Goal: Task Accomplishment & Management: Use online tool/utility

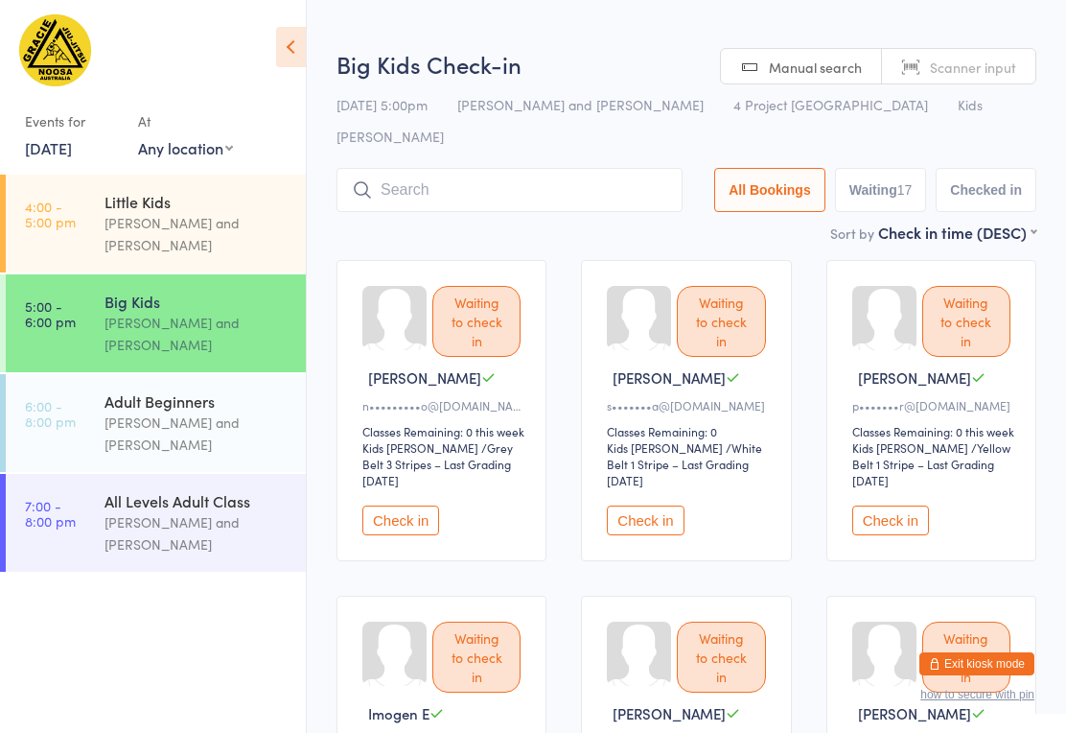
click at [653, 505] on button "Check in" at bounding box center [645, 520] width 77 height 30
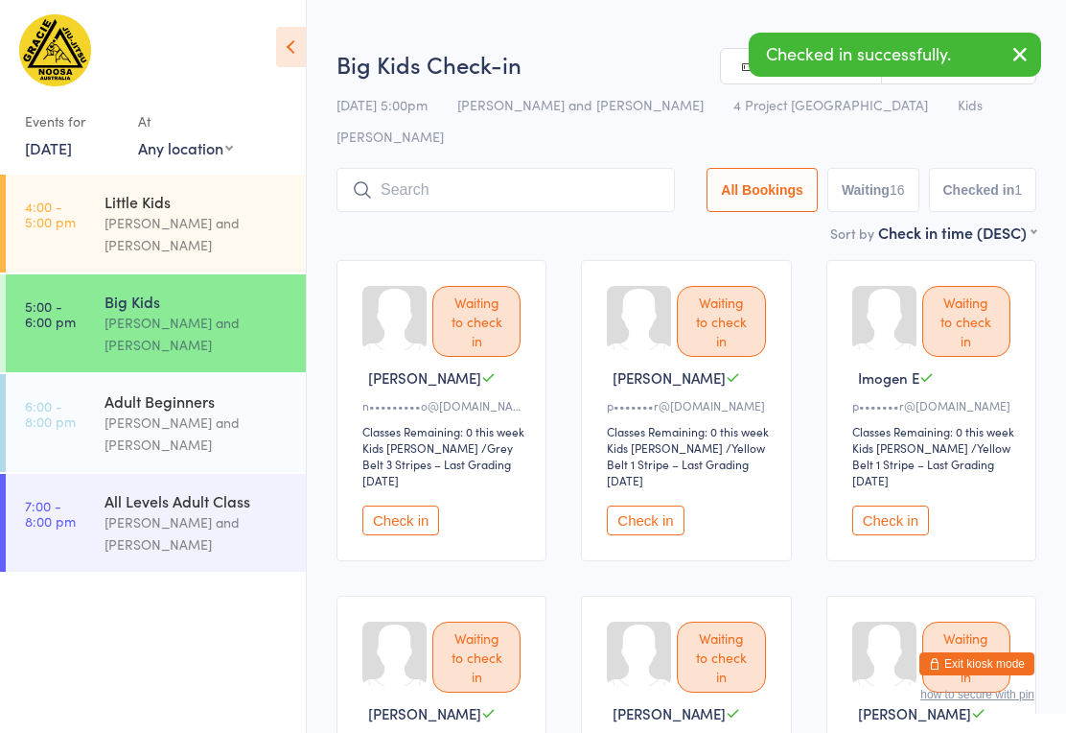
click at [641, 505] on button "Check in" at bounding box center [645, 520] width 77 height 30
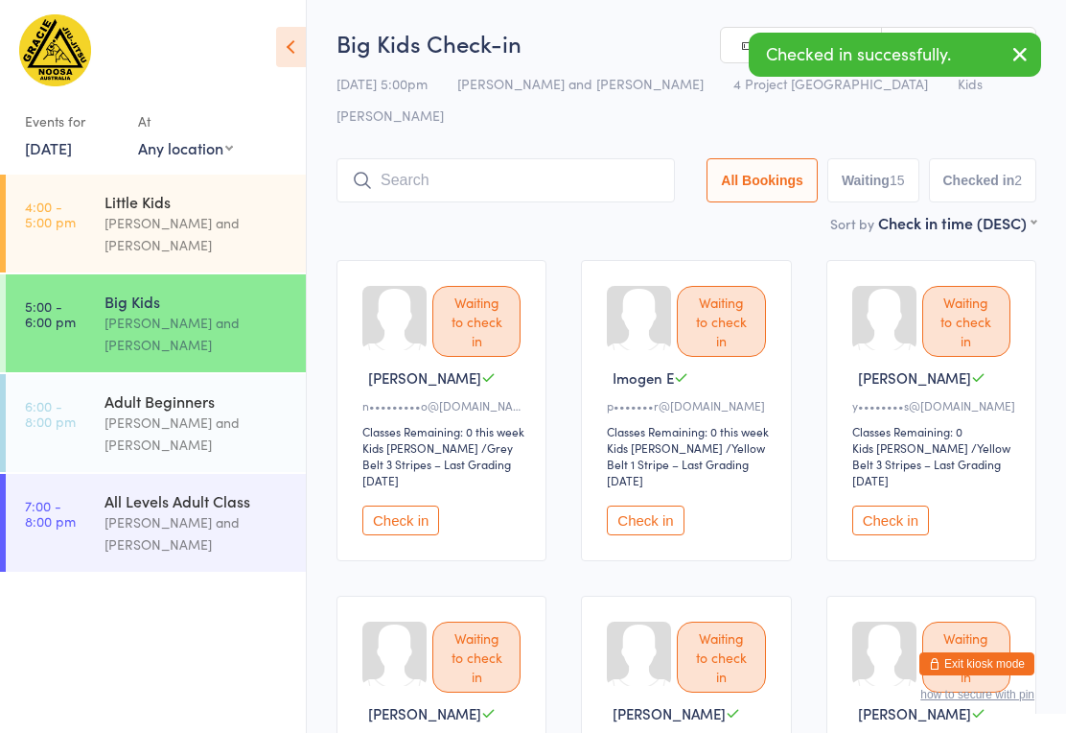
click at [650, 510] on button "Check in" at bounding box center [645, 520] width 77 height 30
click at [645, 505] on button "Check in" at bounding box center [645, 520] width 77 height 30
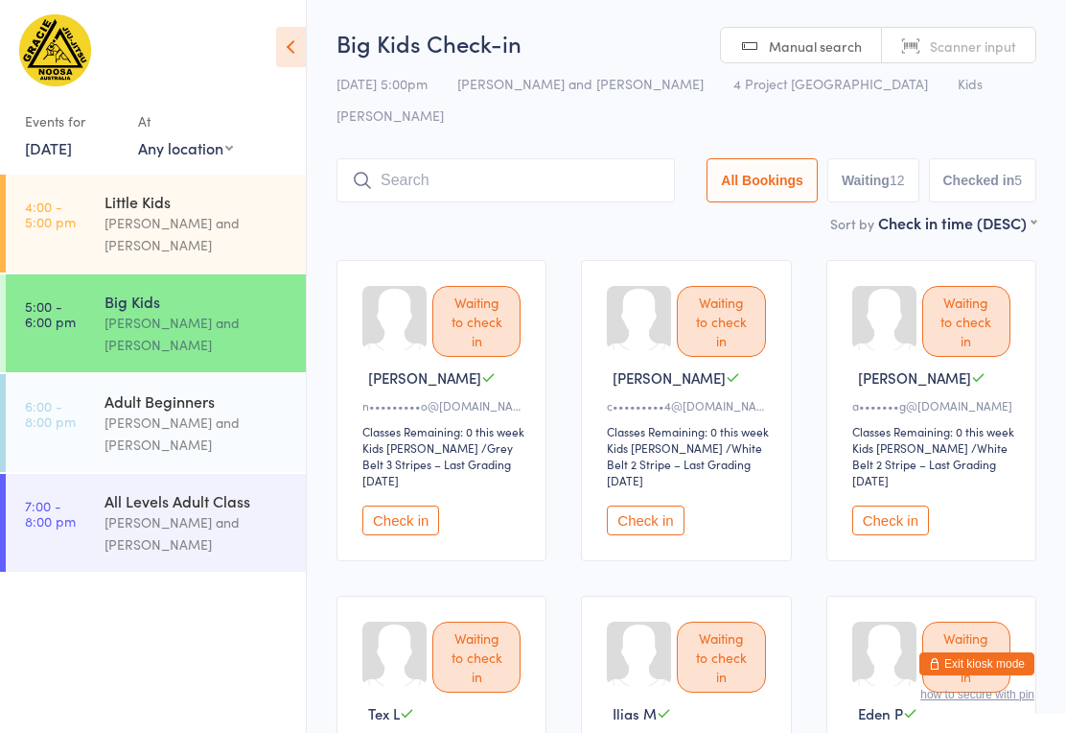
click at [645, 513] on button "Check in" at bounding box center [645, 520] width 77 height 30
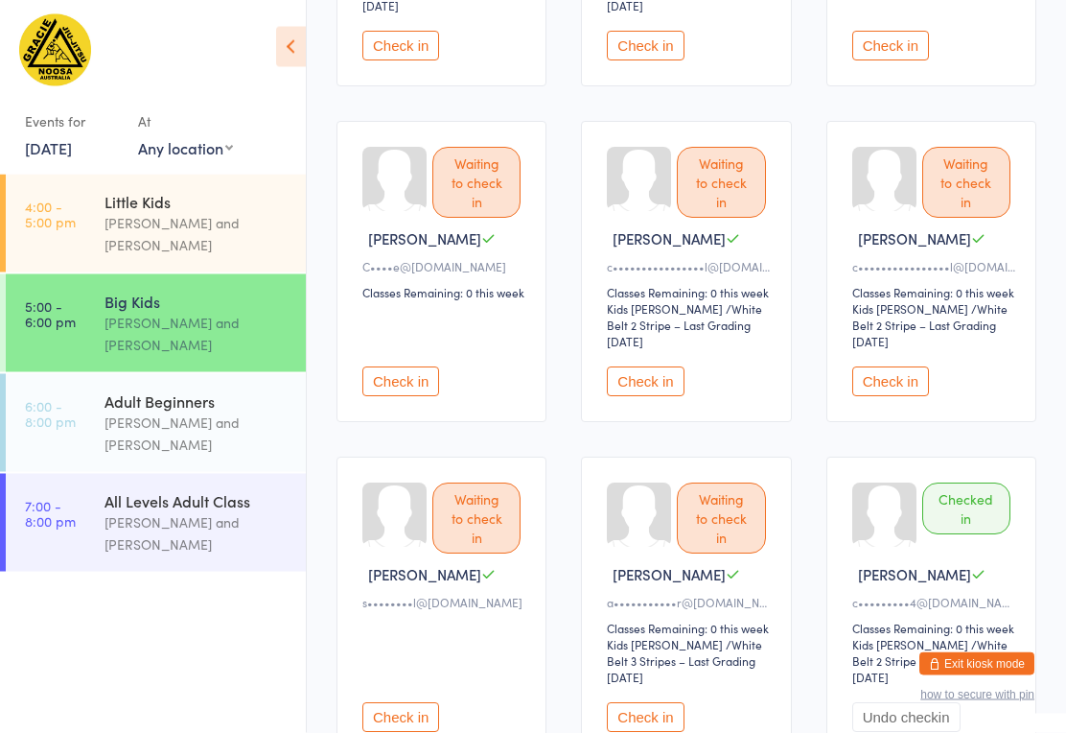
scroll to position [814, 0]
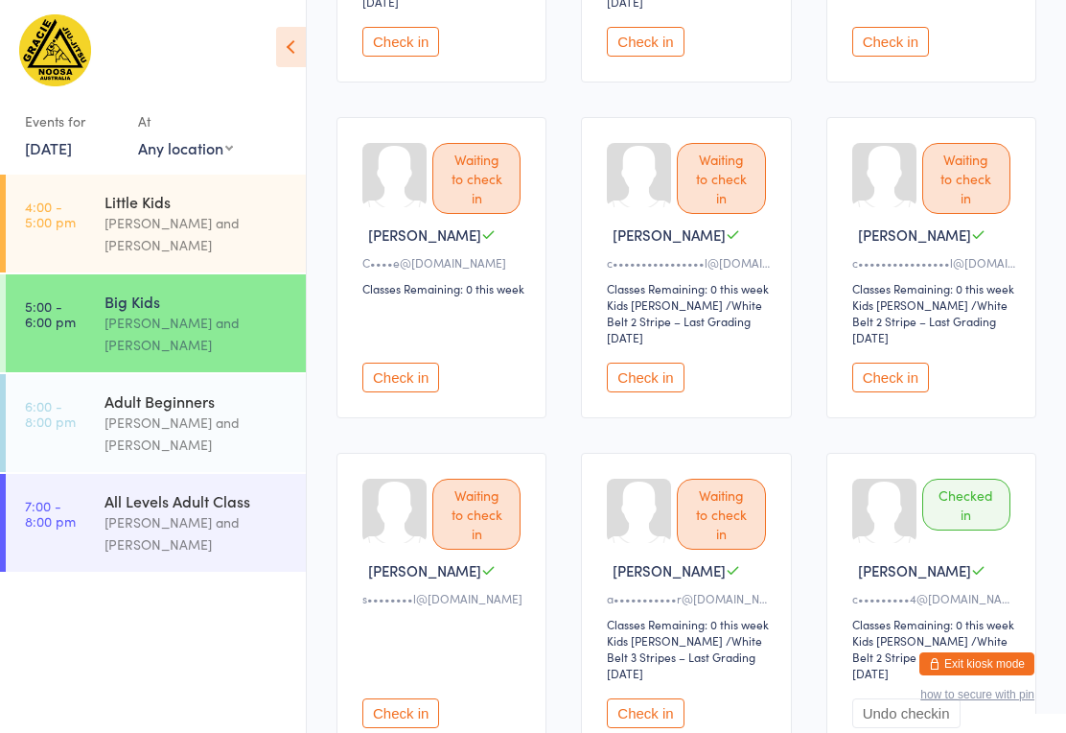
click at [882, 369] on button "Check in" at bounding box center [891, 378] width 77 height 30
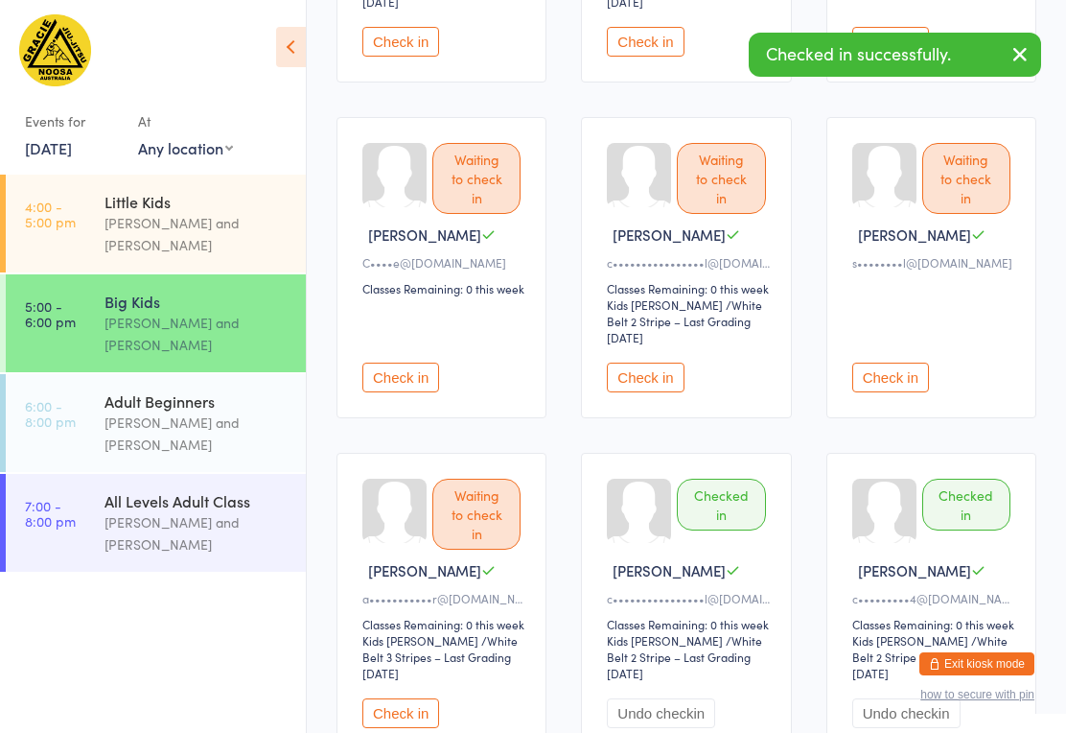
click at [642, 364] on button "Check in" at bounding box center [645, 378] width 77 height 30
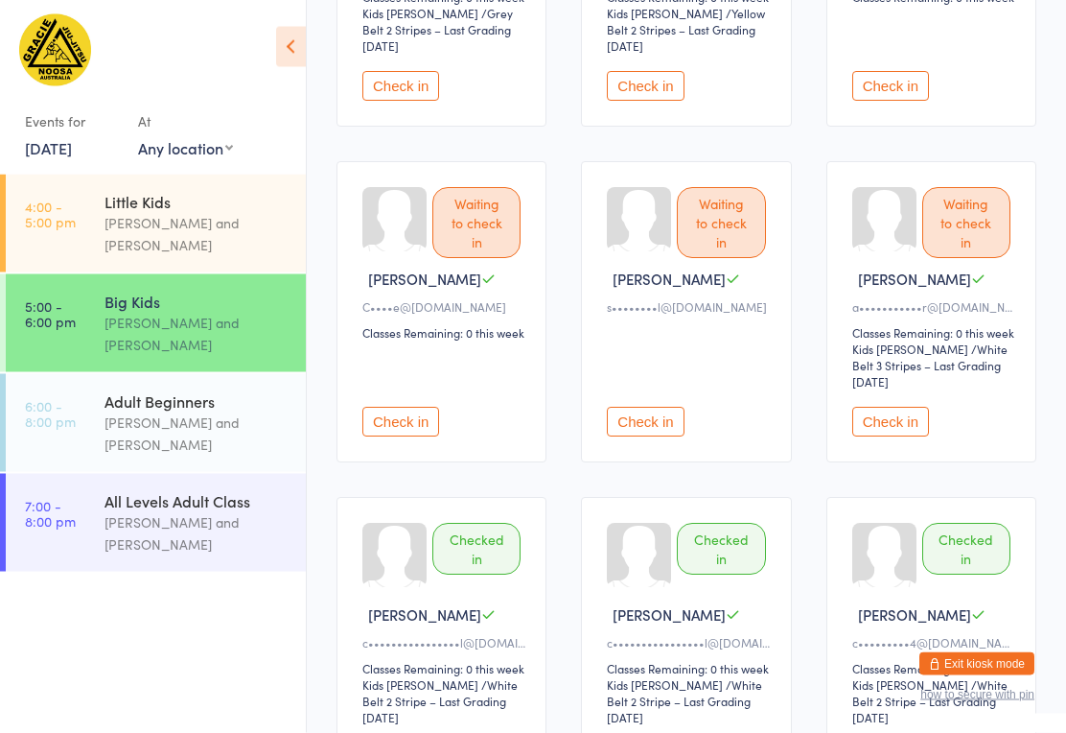
scroll to position [758, 0]
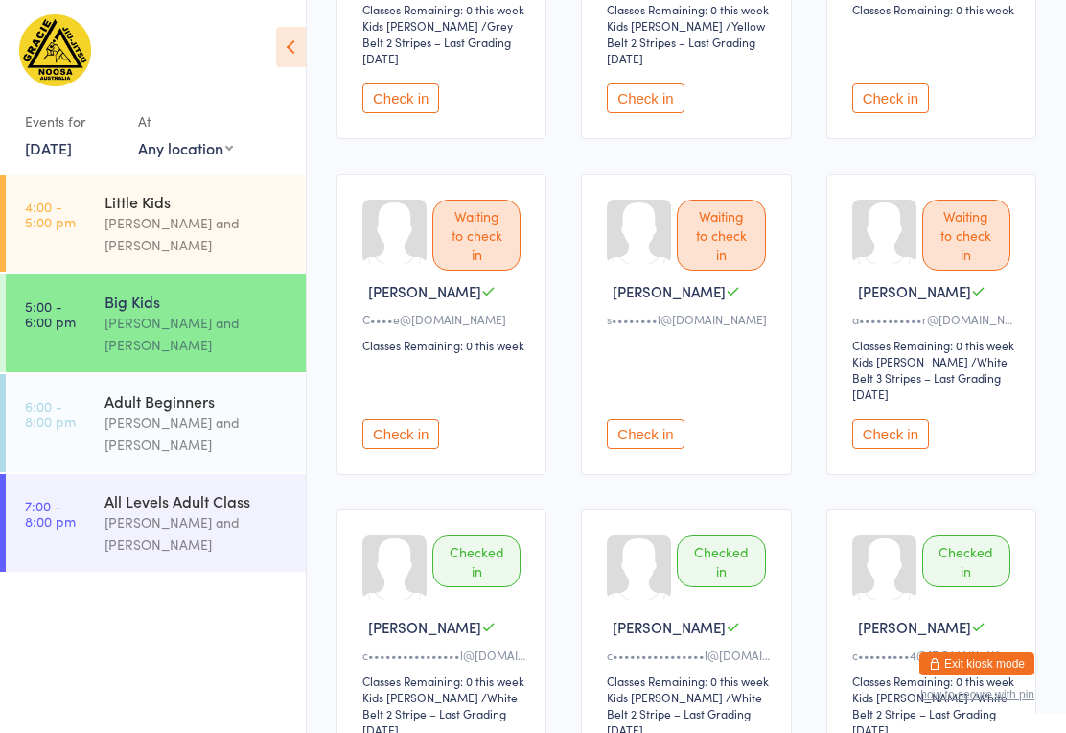
click at [884, 432] on button "Check in" at bounding box center [891, 434] width 77 height 30
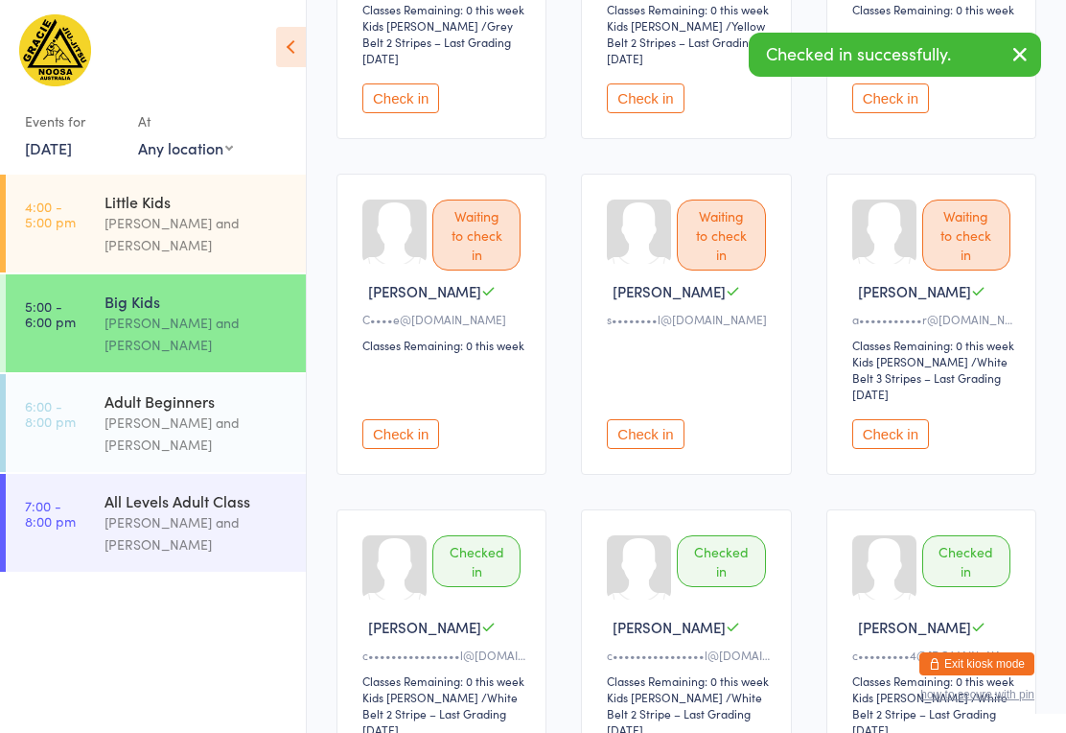
click at [658, 443] on button "Check in" at bounding box center [645, 434] width 77 height 30
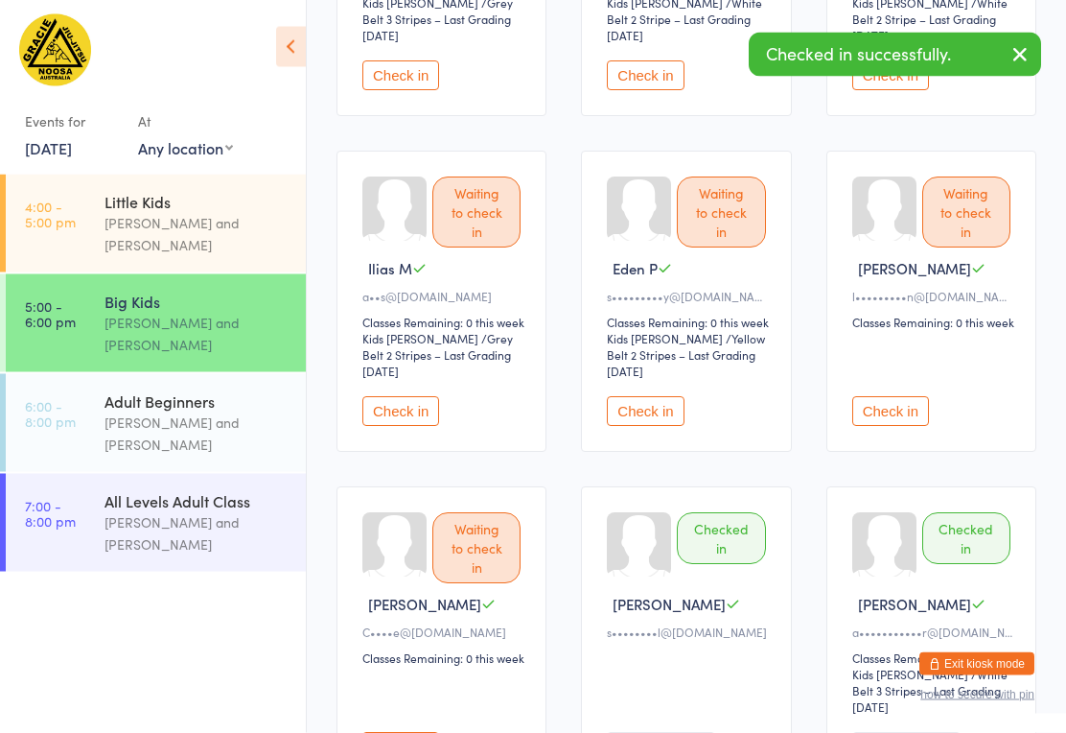
scroll to position [444, 0]
click at [884, 416] on button "Check in" at bounding box center [891, 412] width 77 height 30
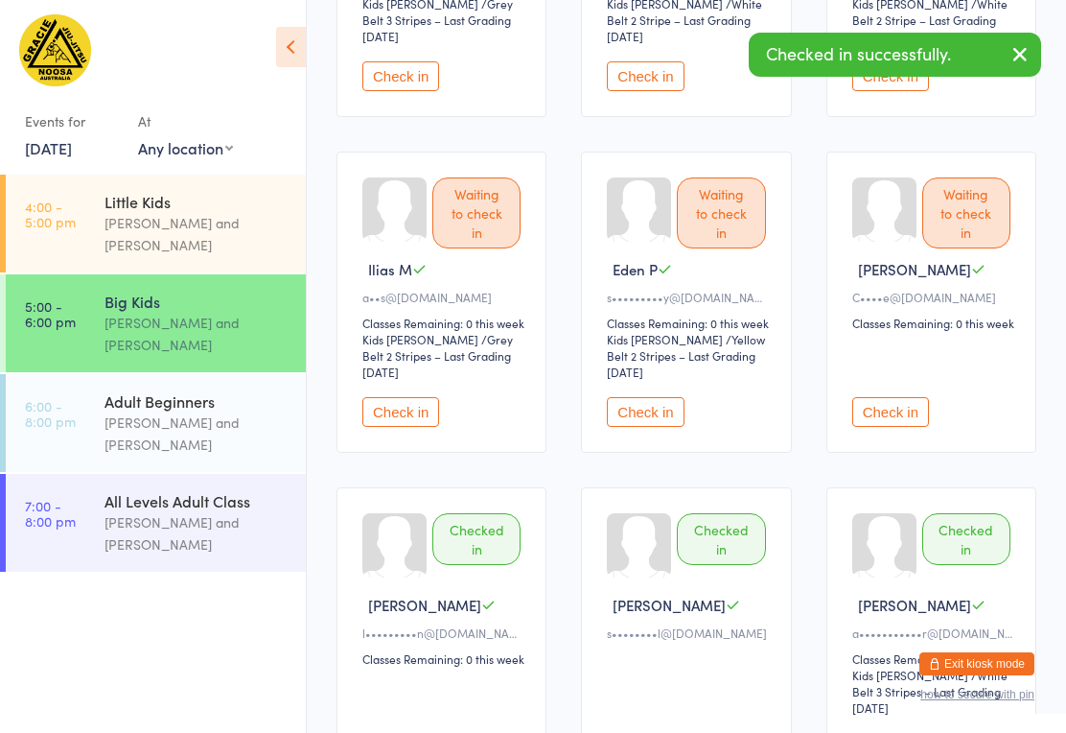
click at [667, 397] on button "Check in" at bounding box center [645, 412] width 77 height 30
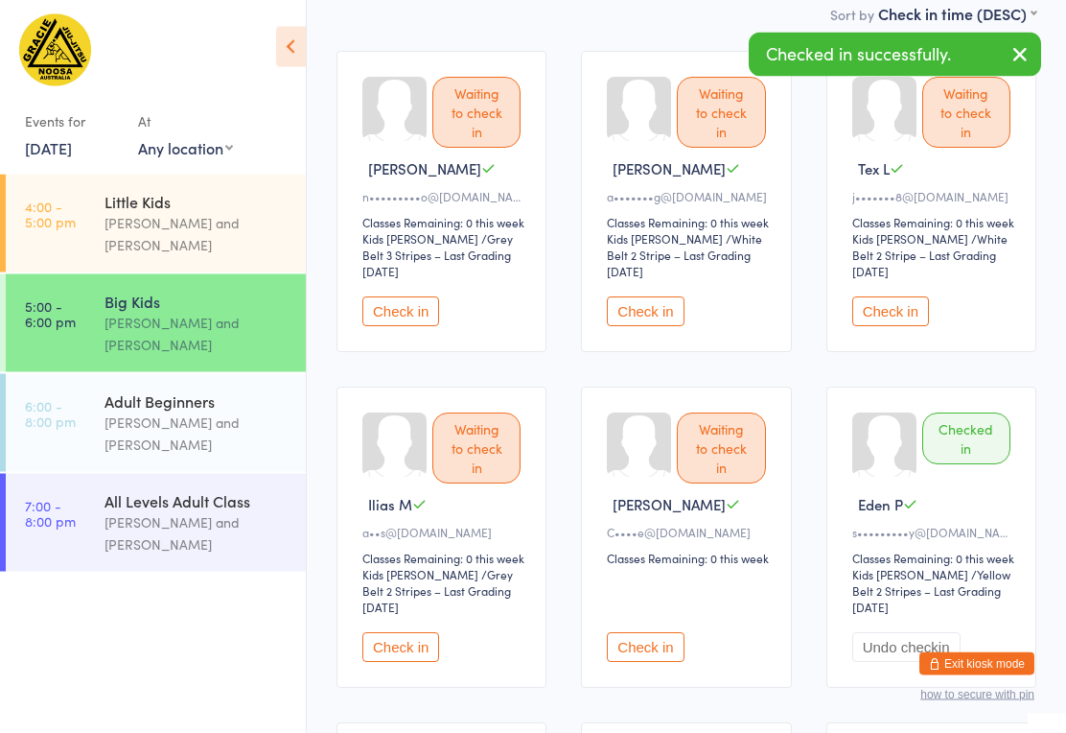
scroll to position [211, 0]
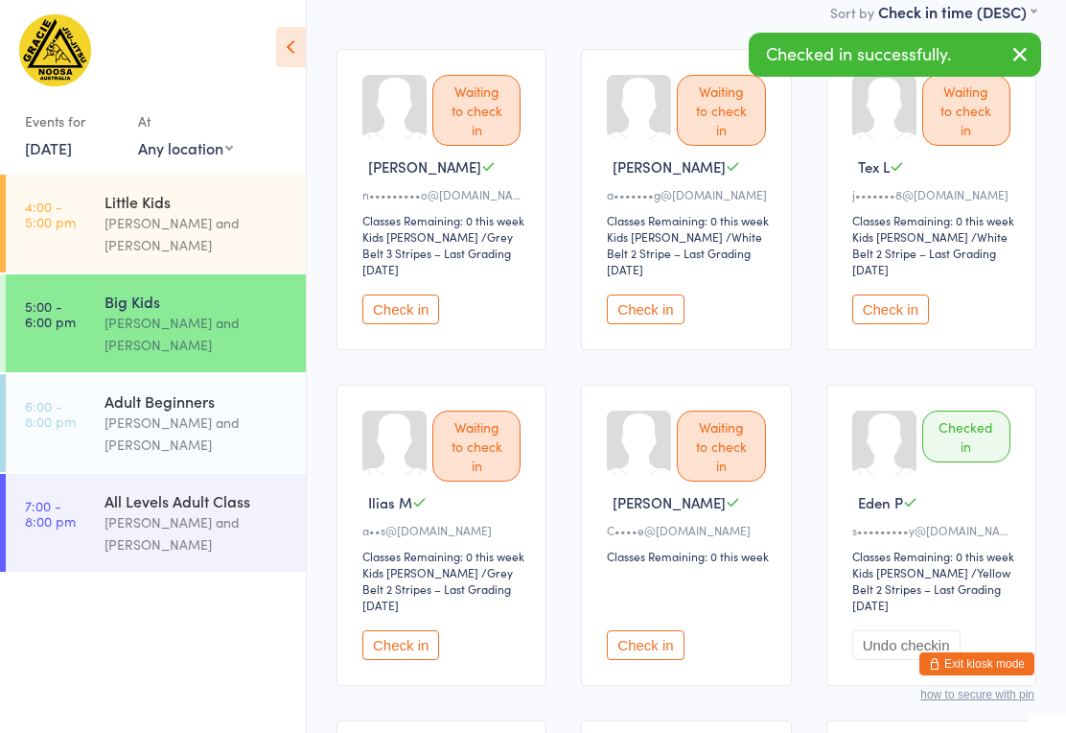
click at [651, 297] on button "Check in" at bounding box center [645, 309] width 77 height 30
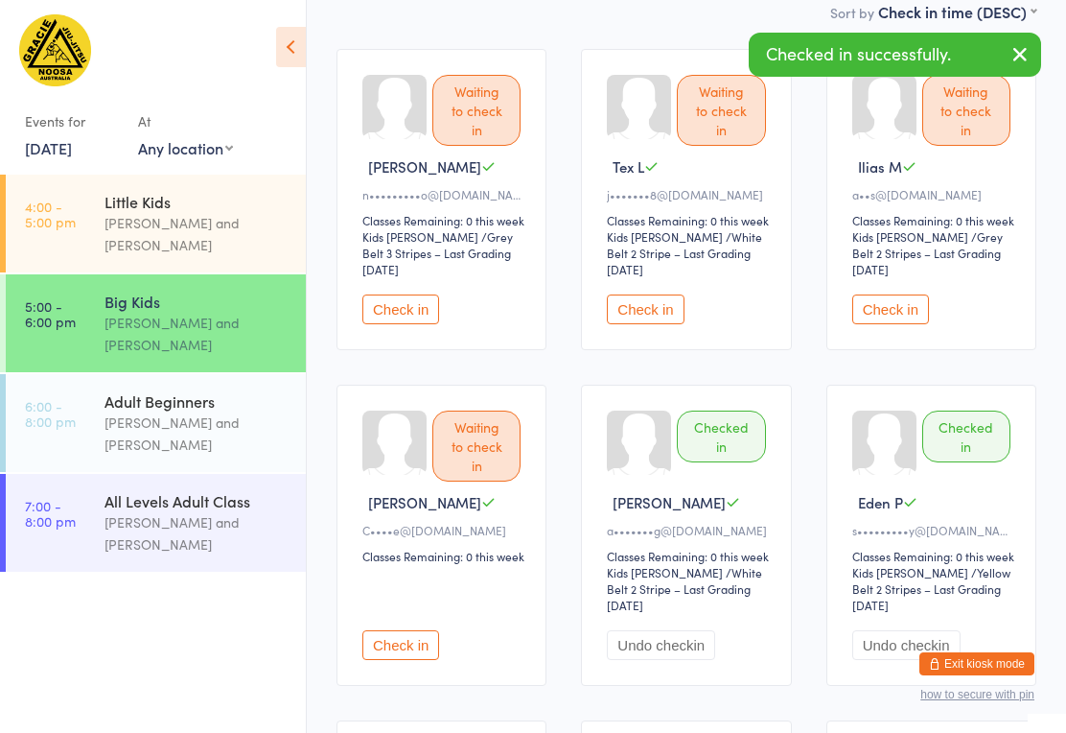
click at [657, 294] on button "Check in" at bounding box center [645, 309] width 77 height 30
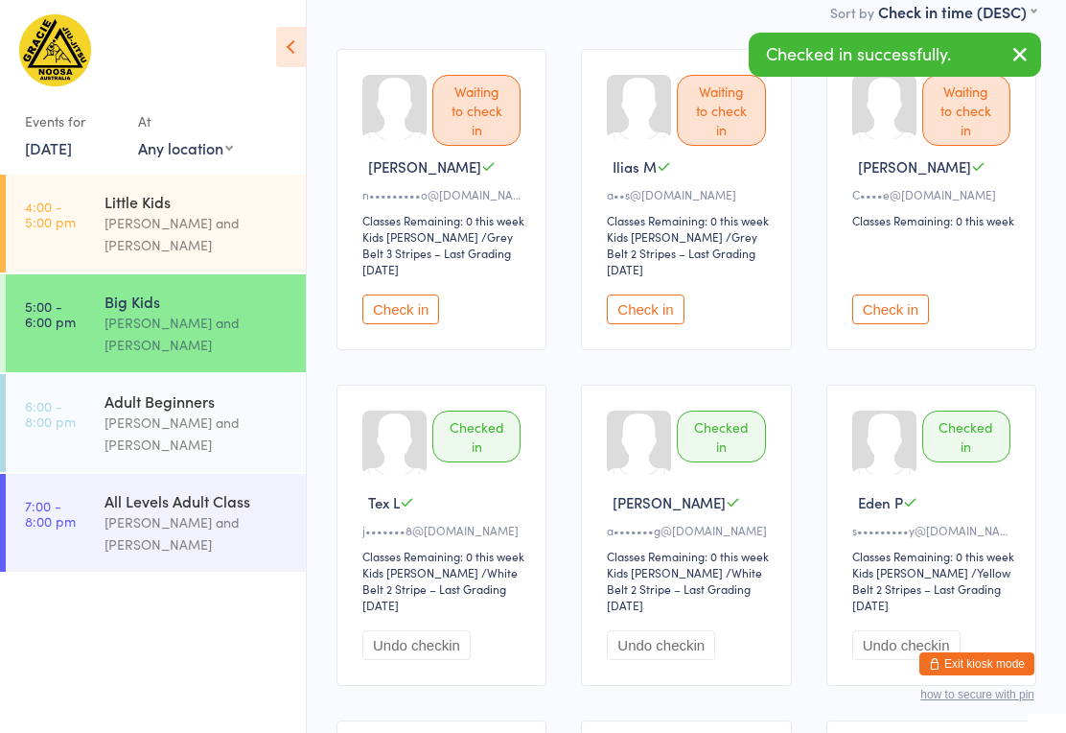
click at [391, 297] on button "Check in" at bounding box center [401, 309] width 77 height 30
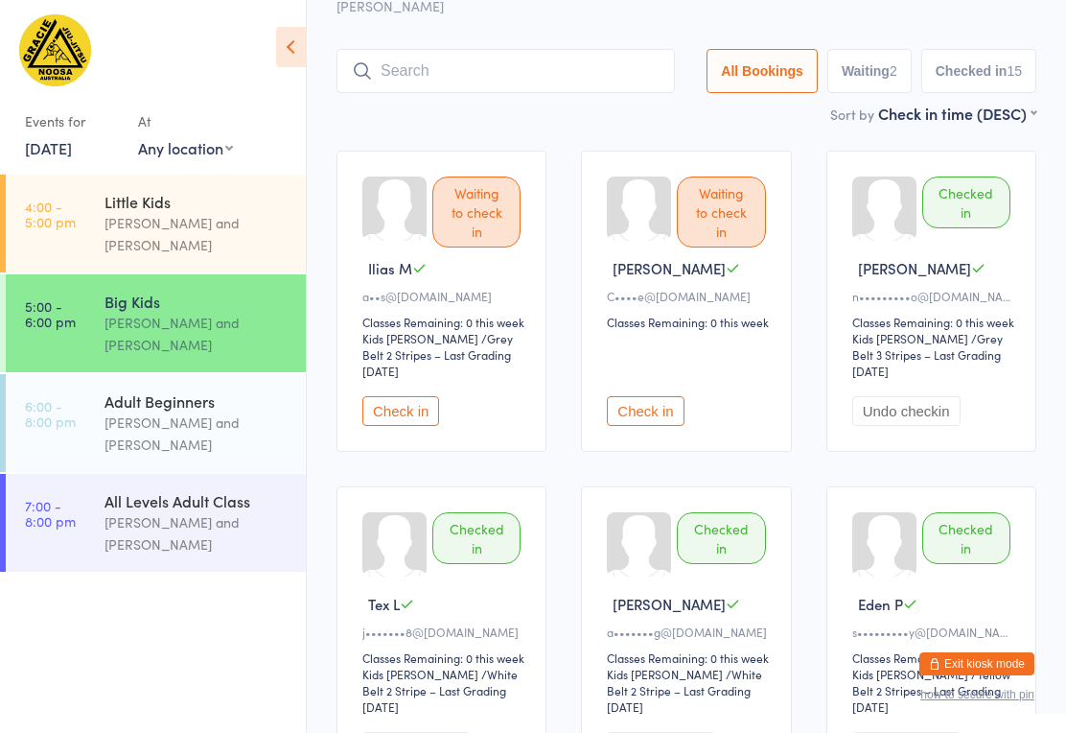
scroll to position [108, 0]
click at [502, 50] on input "search" at bounding box center [506, 72] width 339 height 44
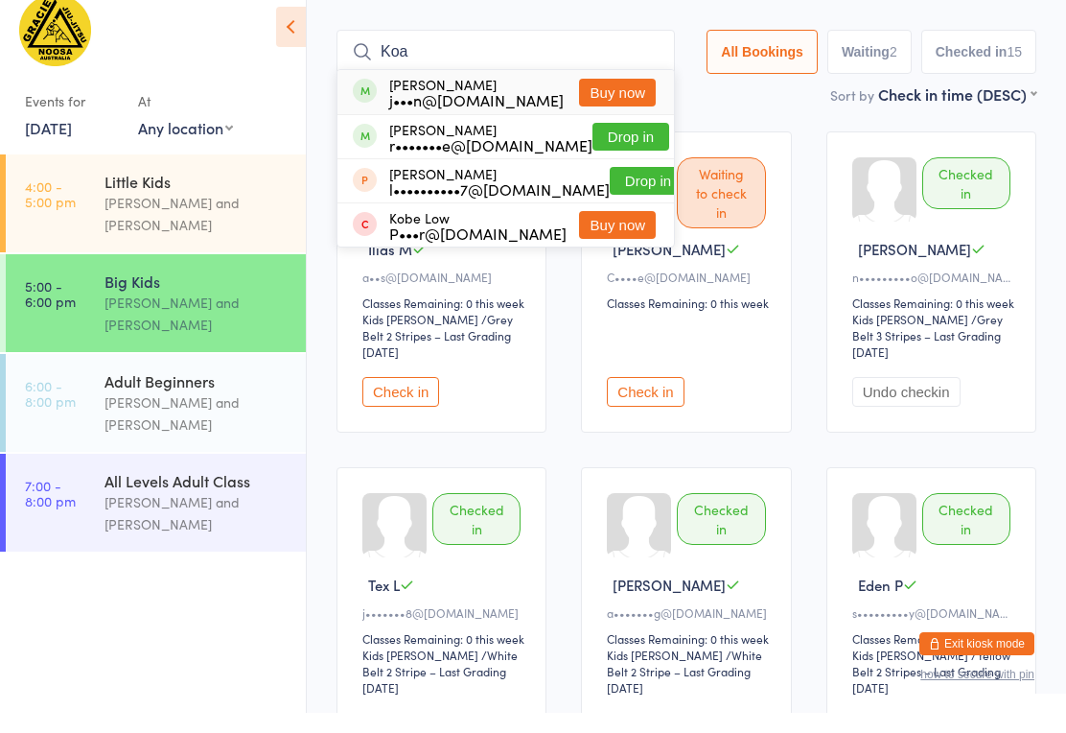
type input "Koa"
click at [618, 143] on button "Drop in" at bounding box center [631, 157] width 77 height 28
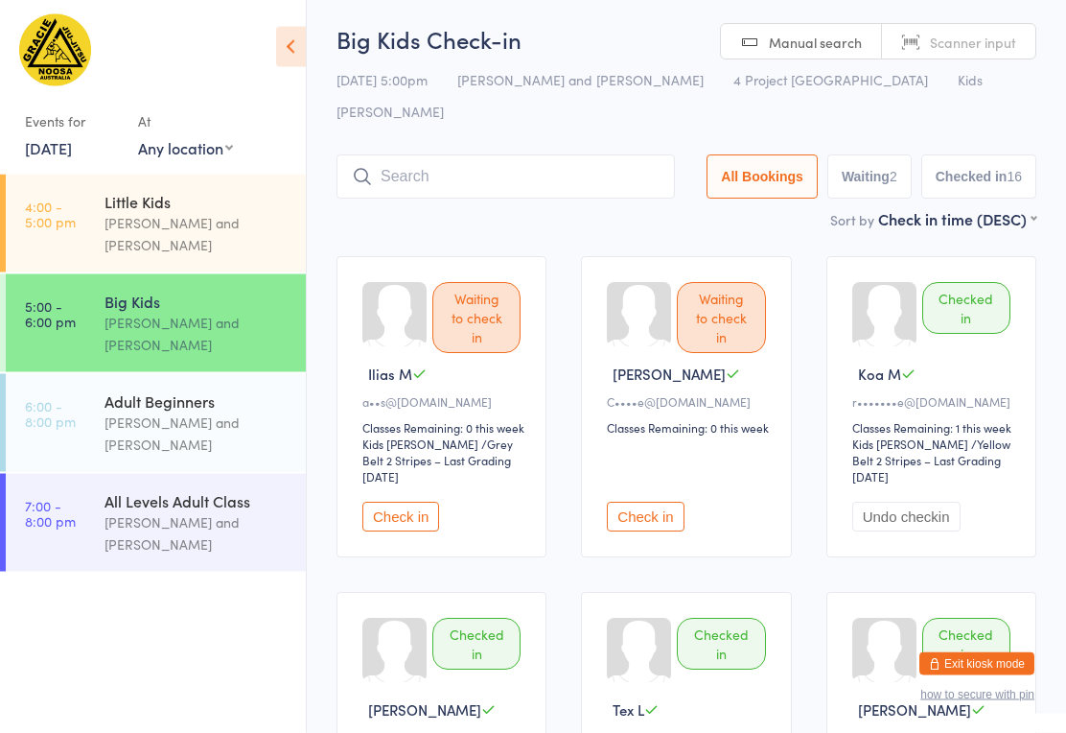
scroll to position [0, 0]
